Goal: Complete application form

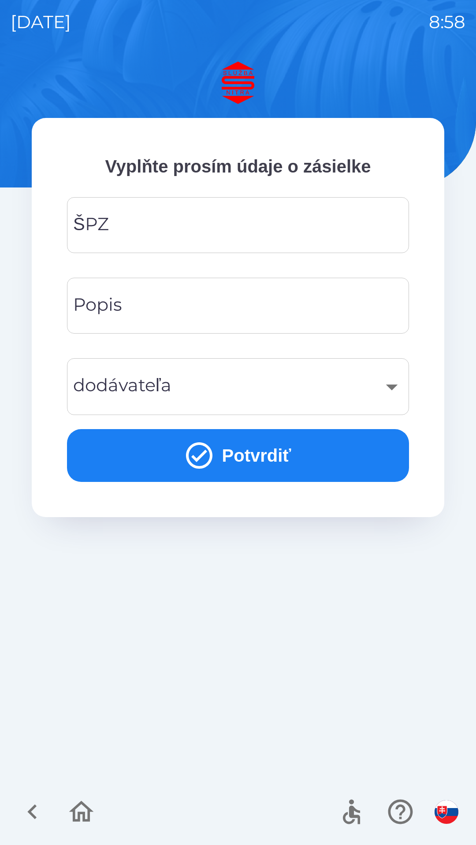
click at [257, 225] on input "ŠPZ" at bounding box center [238, 225] width 321 height 35
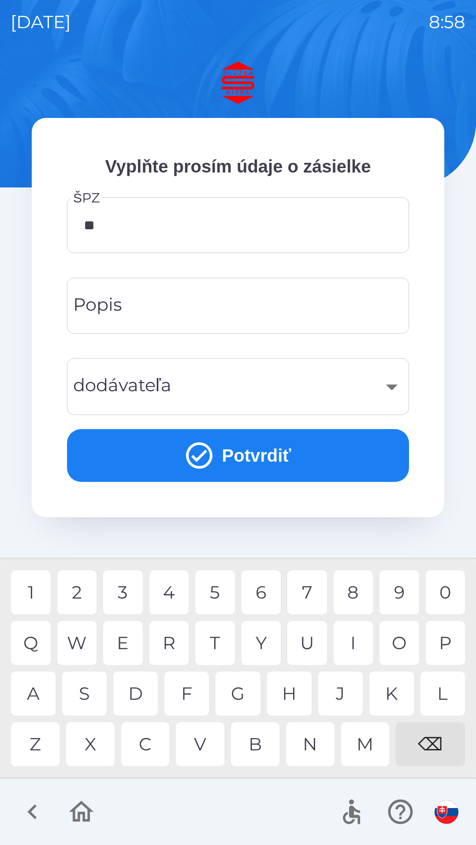
click at [34, 685] on div "A" at bounding box center [33, 694] width 44 height 44
click at [353, 594] on div "8" at bounding box center [353, 593] width 40 height 44
click at [174, 598] on div "4" at bounding box center [169, 593] width 40 height 44
type input "*******"
click at [270, 299] on input "Popis" at bounding box center [238, 305] width 321 height 35
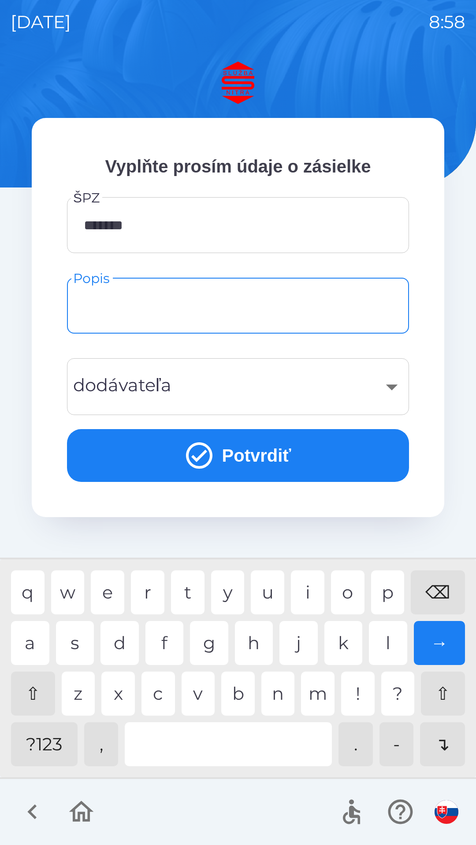
click at [381, 392] on div "​" at bounding box center [238, 387] width 321 height 36
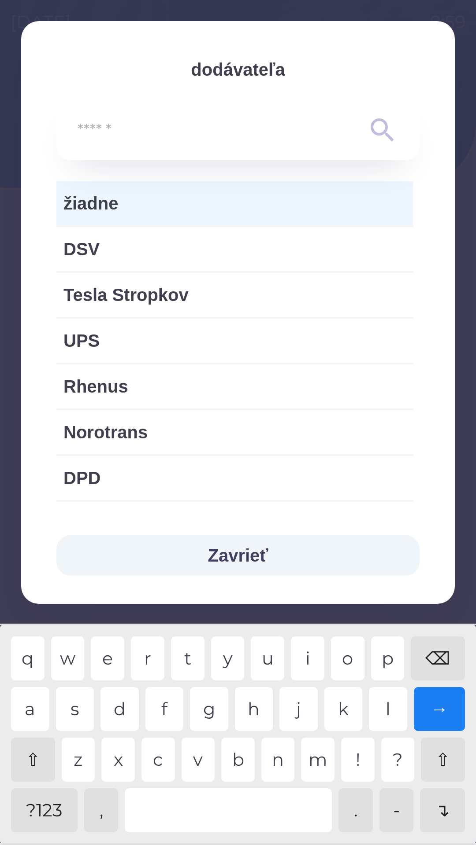
click at [202, 135] on input "text" at bounding box center [220, 130] width 285 height 24
click at [189, 135] on input "text" at bounding box center [220, 130] width 285 height 24
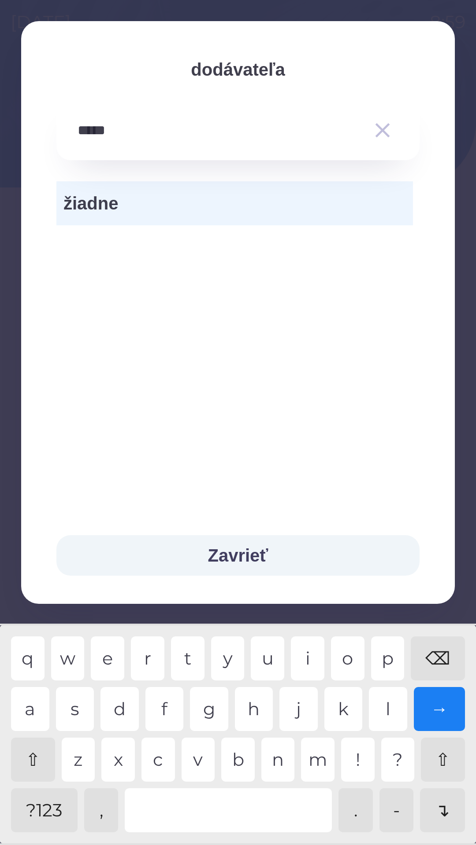
click at [433, 653] on div "⌫" at bounding box center [437, 659] width 54 height 44
click at [434, 653] on div "⌫" at bounding box center [437, 659] width 54 height 44
type input "*"
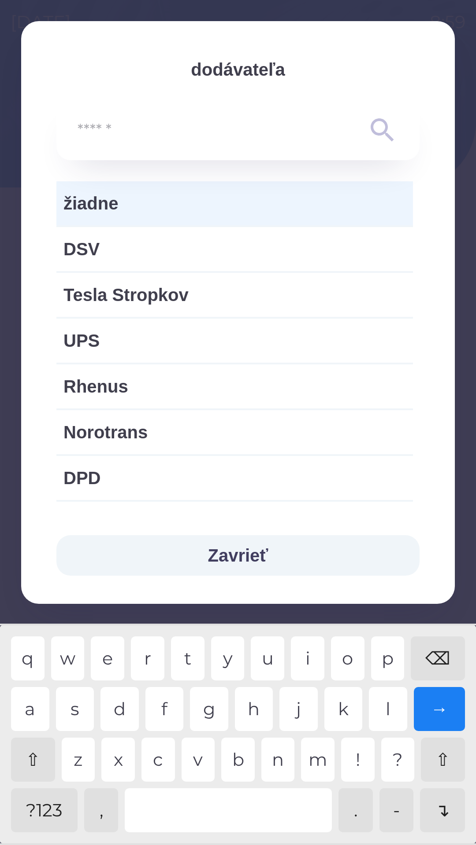
click at [437, 656] on div "⌫" at bounding box center [437, 659] width 54 height 44
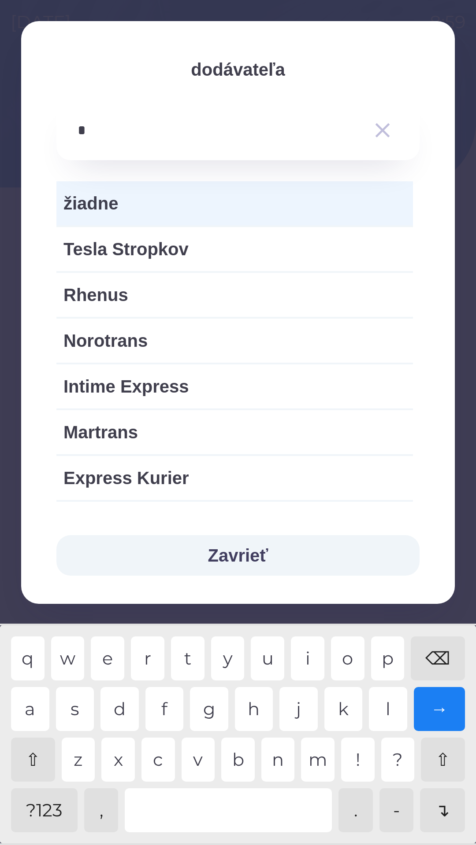
click at [145, 661] on div "r" at bounding box center [147, 659] width 33 height 44
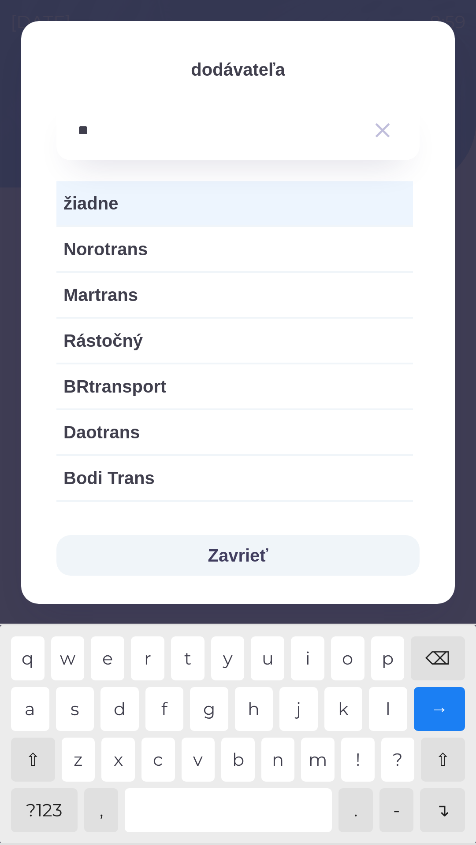
click at [26, 700] on div "a" at bounding box center [30, 709] width 38 height 44
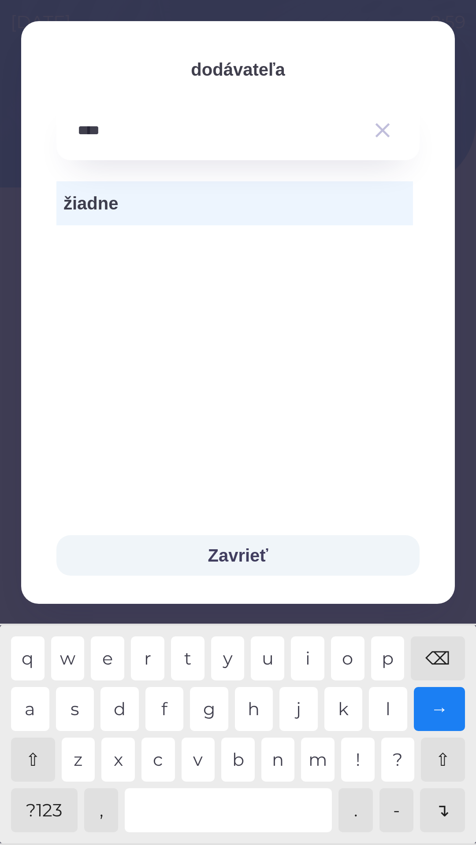
type input "*****"
click at [439, 714] on div "→" at bounding box center [439, 709] width 52 height 44
click at [281, 553] on button "Zavrieť" at bounding box center [237, 555] width 363 height 41
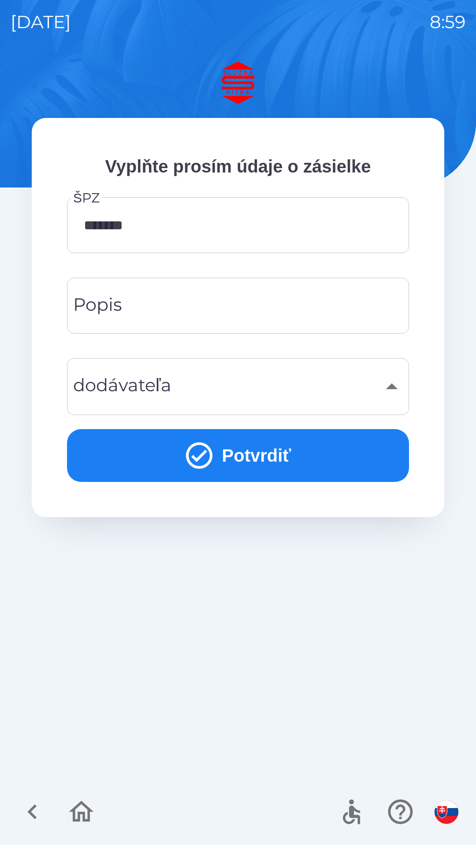
click at [265, 452] on button "Potvrdiť" at bounding box center [238, 455] width 342 height 53
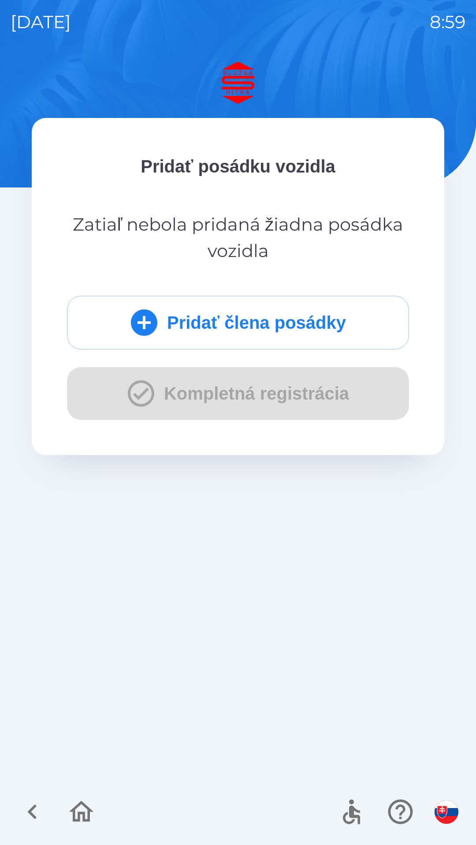
click at [292, 402] on div "Pridať člena posádky Kompletná registrácia" at bounding box center [238, 358] width 342 height 124
click at [304, 404] on div "Pridať člena posádky Kompletná registrácia" at bounding box center [238, 358] width 342 height 124
click at [317, 396] on div "Pridať člena posádky Kompletná registrácia" at bounding box center [238, 358] width 342 height 124
click at [249, 330] on button "Pridať člena posádky" at bounding box center [238, 323] width 342 height 54
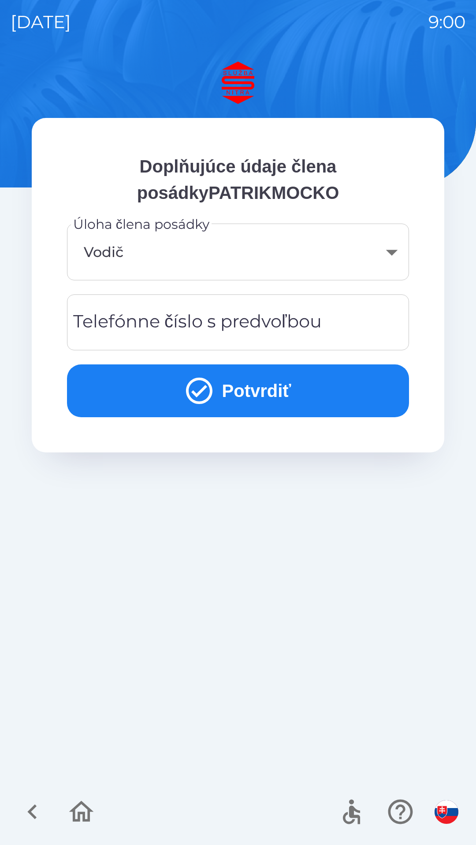
click at [286, 325] on div "Telefónne číslo s predvoľbou Telefónne číslo s predvoľbou" at bounding box center [238, 323] width 342 height 56
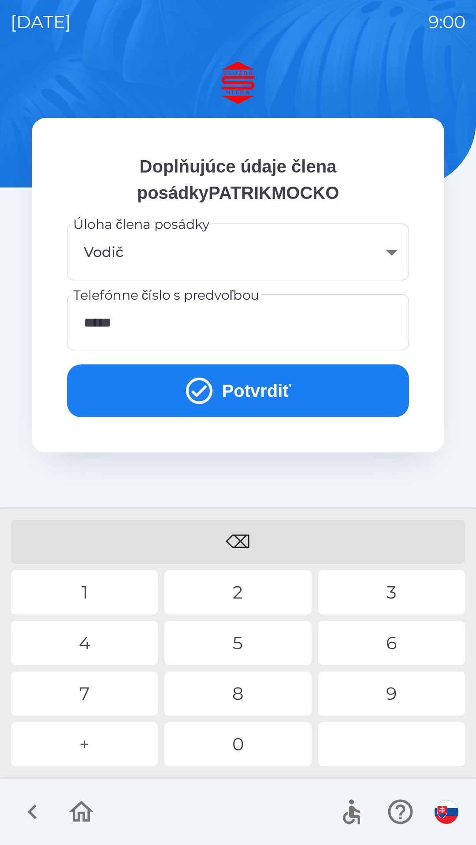
click at [240, 546] on div "⌫" at bounding box center [238, 542] width 454 height 44
click at [238, 538] on div "⌫" at bounding box center [238, 542] width 454 height 44
click at [241, 535] on div "⌫" at bounding box center [238, 542] width 454 height 44
click at [230, 591] on div "2" at bounding box center [237, 593] width 147 height 44
click at [382, 689] on div "9" at bounding box center [391, 694] width 147 height 44
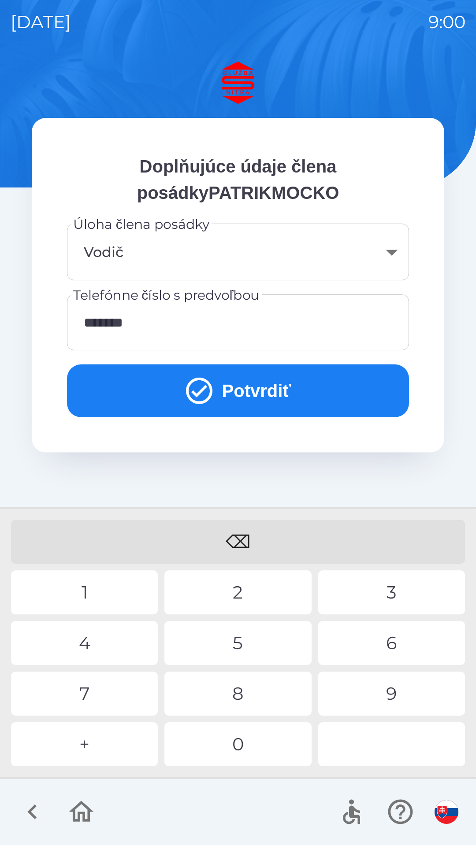
click at [257, 572] on div "2" at bounding box center [237, 593] width 147 height 44
click at [253, 641] on div "5" at bounding box center [237, 643] width 147 height 44
click at [257, 587] on div "2" at bounding box center [237, 593] width 147 height 44
click at [251, 580] on div "2" at bounding box center [237, 593] width 147 height 44
type input "**********"
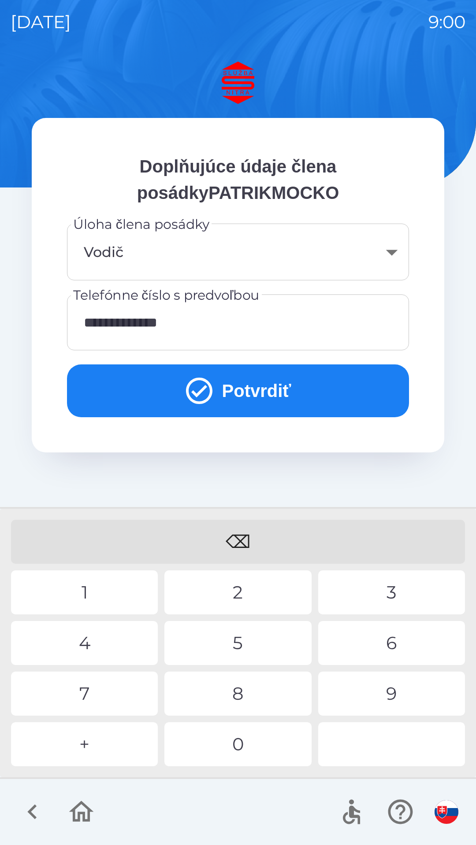
click at [272, 391] on button "Potvrdiť" at bounding box center [238, 391] width 342 height 53
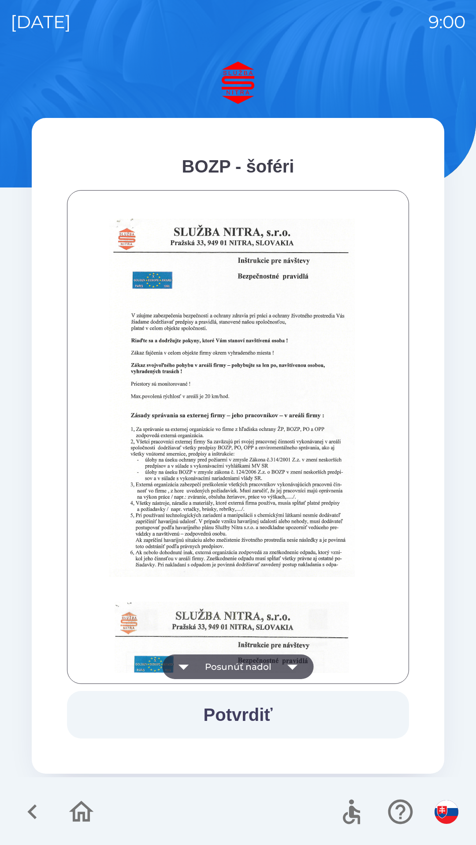
click at [244, 717] on button "Potvrdiť" at bounding box center [238, 715] width 342 height 48
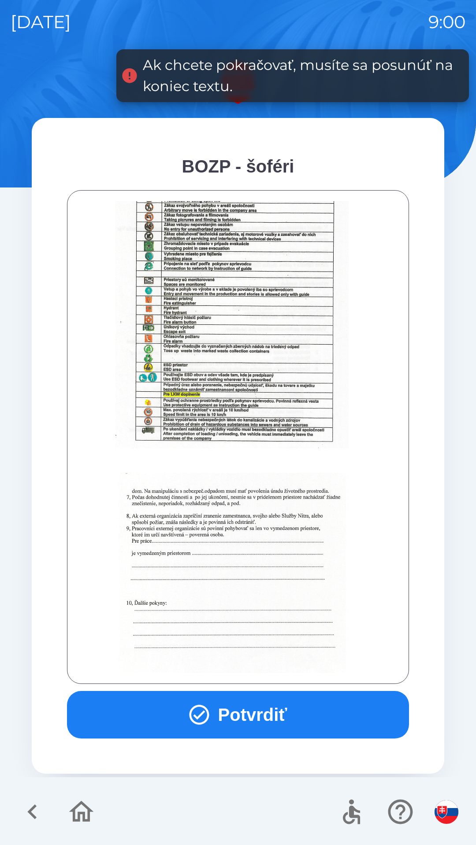
scroll to position [987, 0]
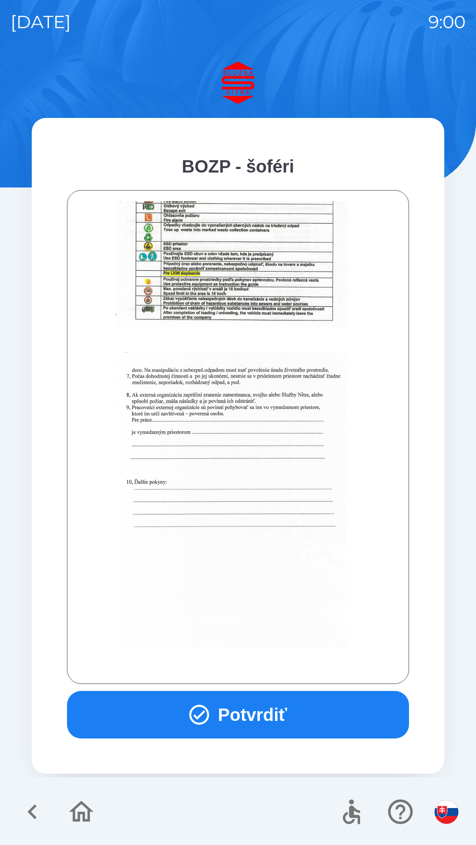
click at [258, 706] on button "Potvrdiť" at bounding box center [238, 715] width 342 height 48
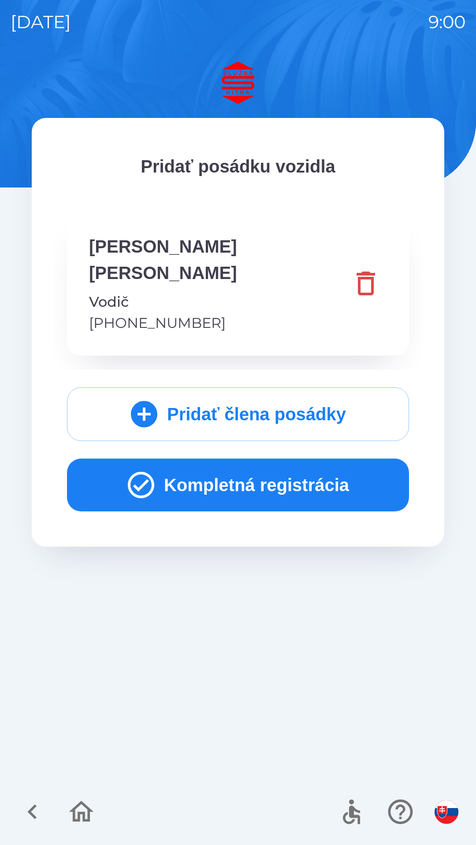
click at [282, 462] on button "Kompletná registrácia" at bounding box center [238, 485] width 342 height 53
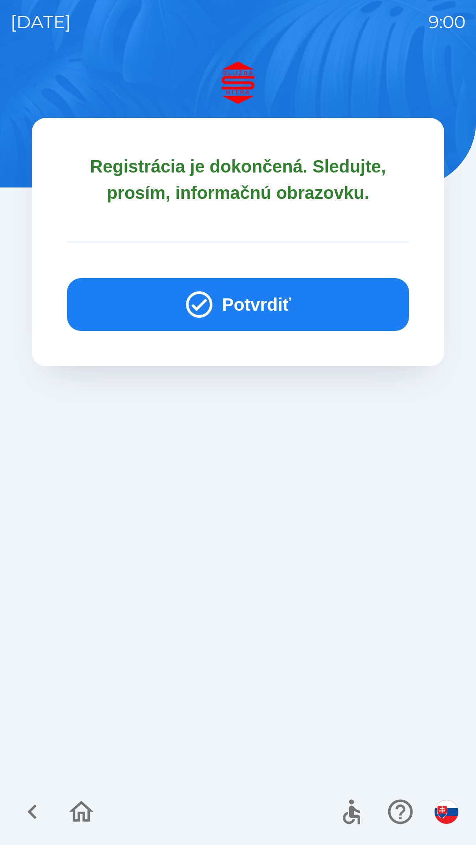
click at [296, 302] on button "Potvrdiť" at bounding box center [238, 304] width 342 height 53
